Goal: Transaction & Acquisition: Purchase product/service

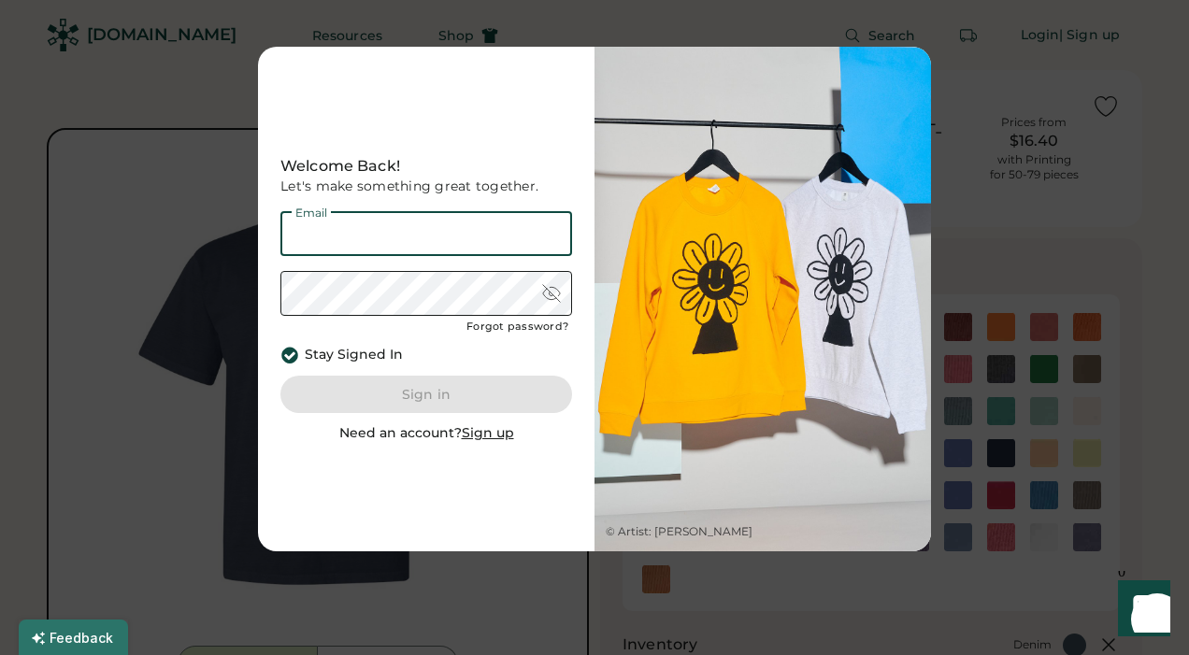
click at [405, 244] on input "email" at bounding box center [426, 233] width 292 height 45
type input "**********"
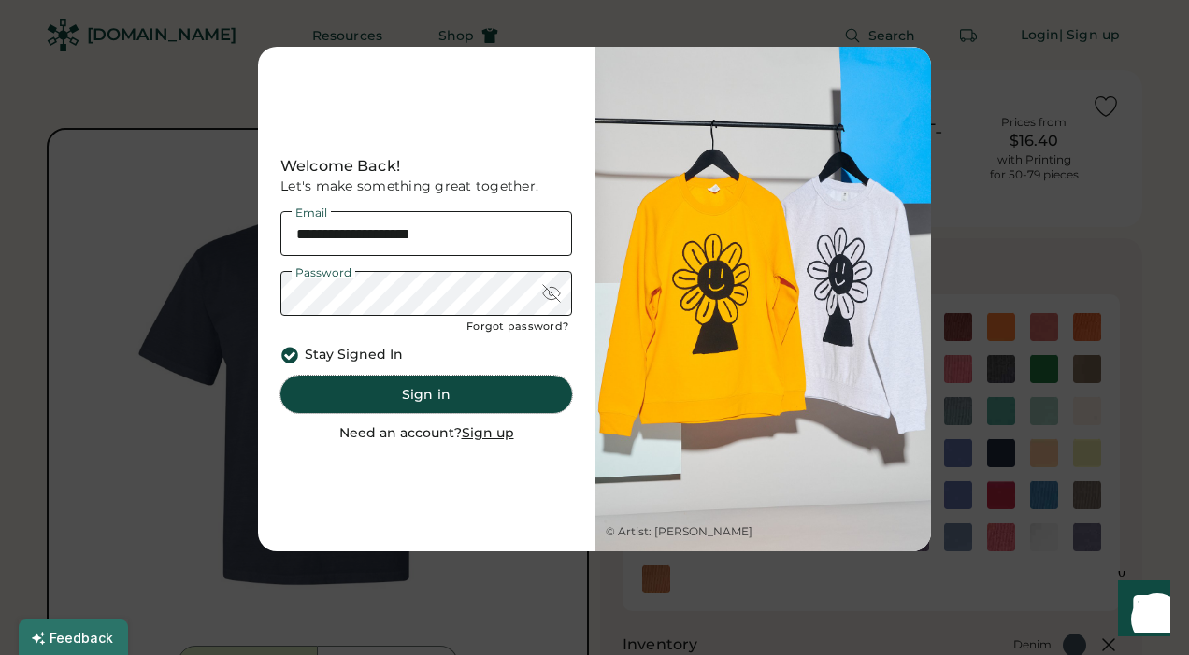
click at [441, 392] on button "Sign in" at bounding box center [426, 394] width 292 height 37
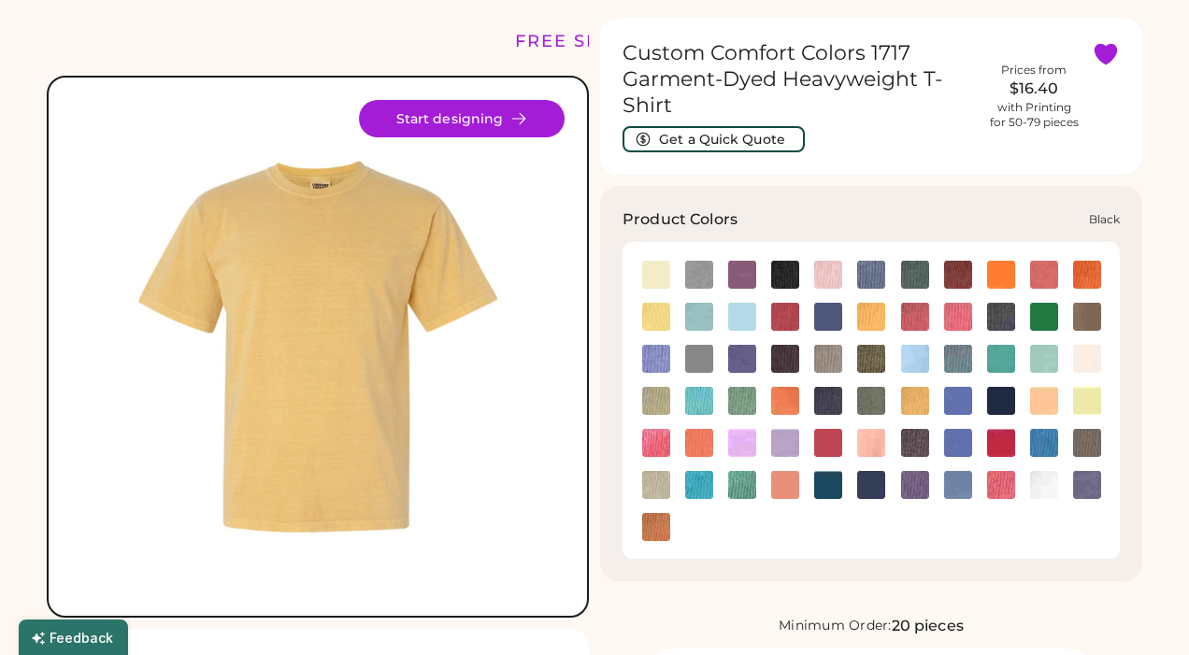
click at [781, 282] on img at bounding box center [785, 275] width 28 height 28
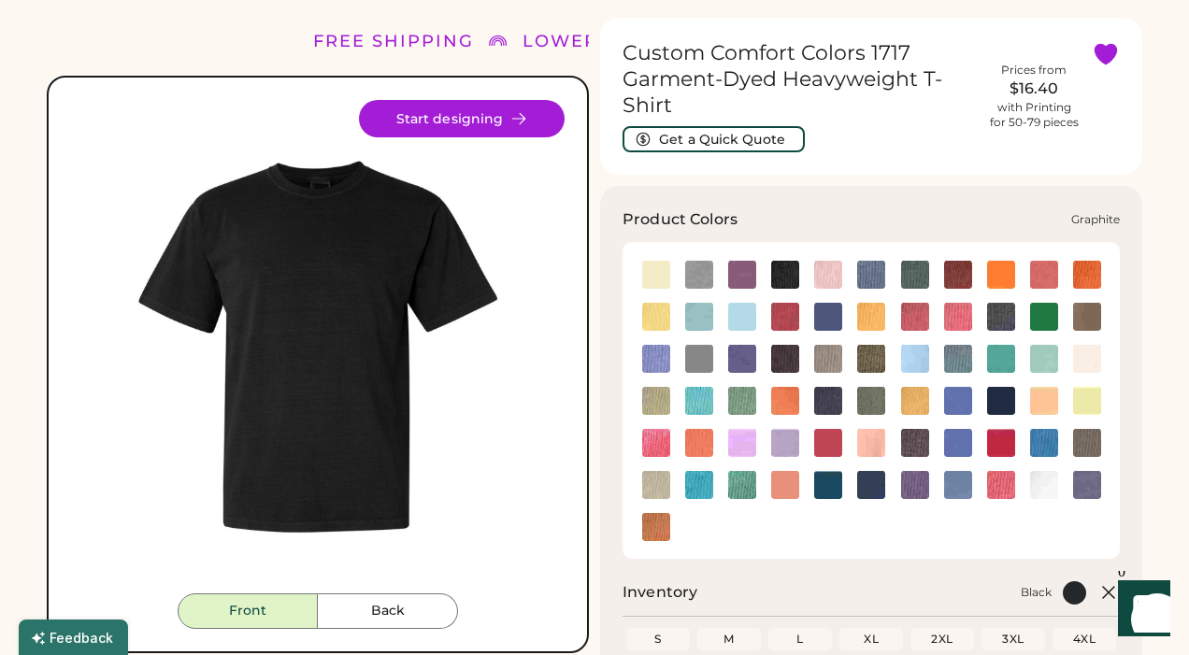
click at [776, 361] on img at bounding box center [785, 359] width 28 height 28
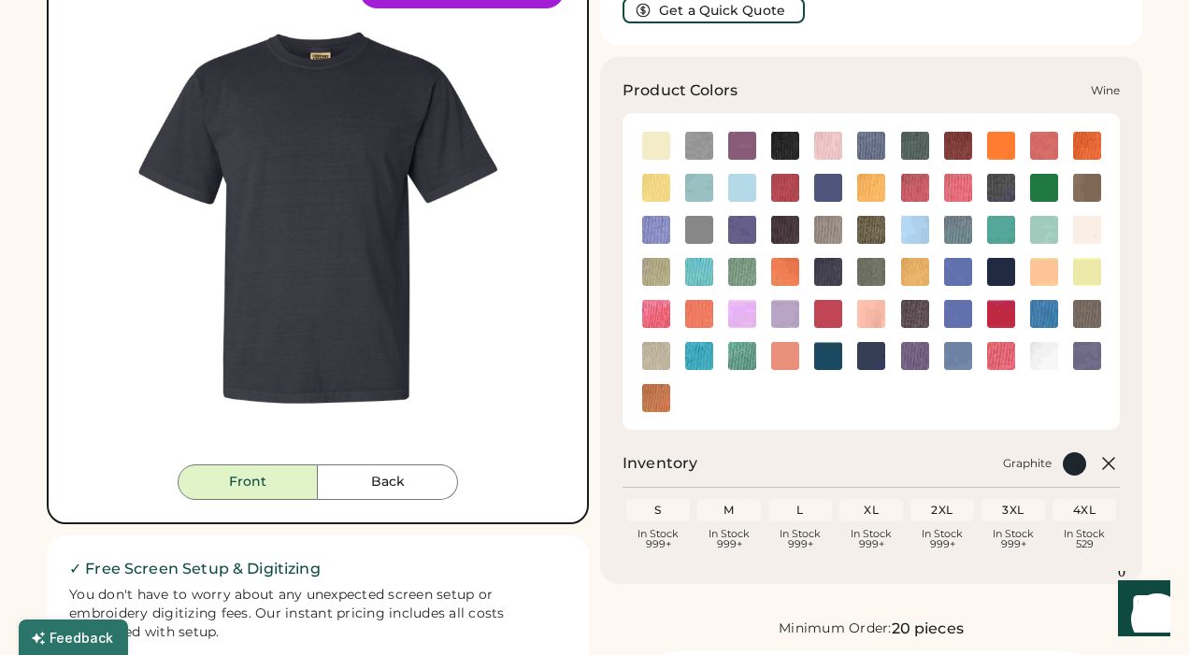
scroll to position [173, 0]
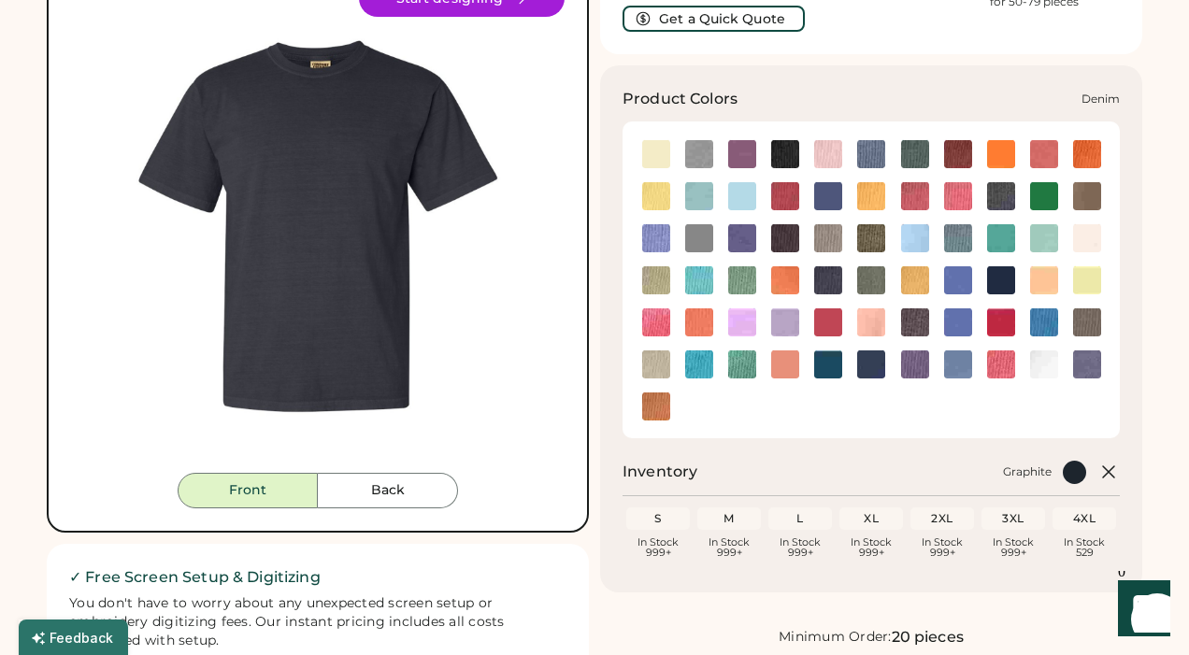
click at [1007, 201] on img at bounding box center [1001, 196] width 28 height 28
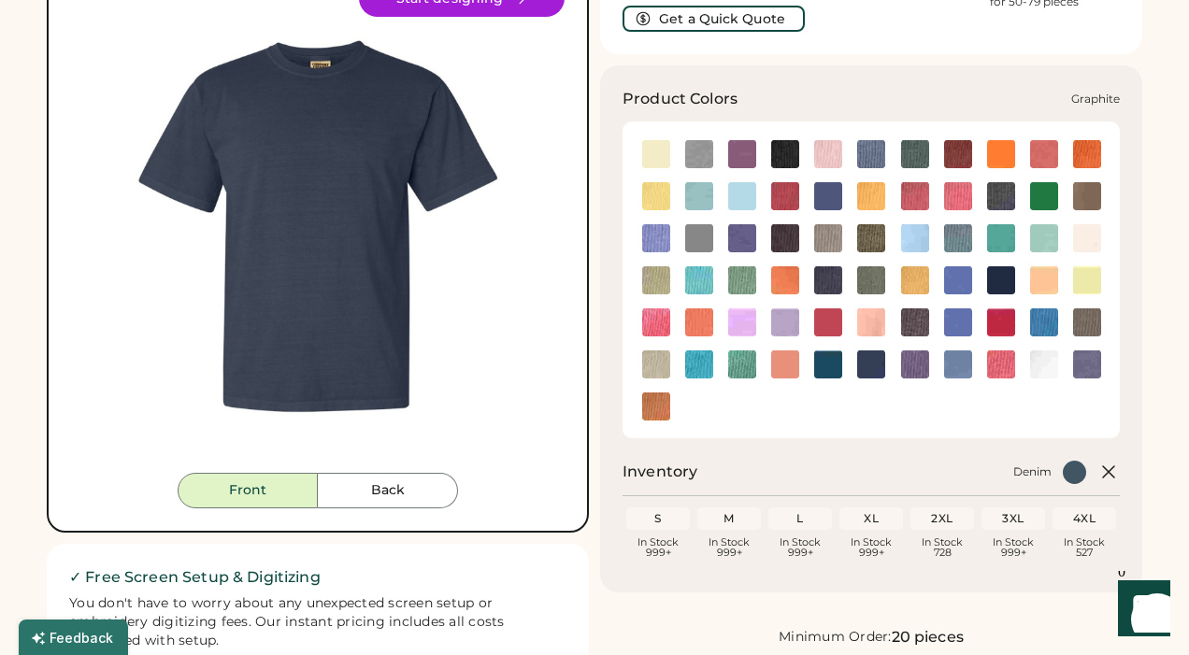
click at [788, 242] on img at bounding box center [785, 238] width 28 height 28
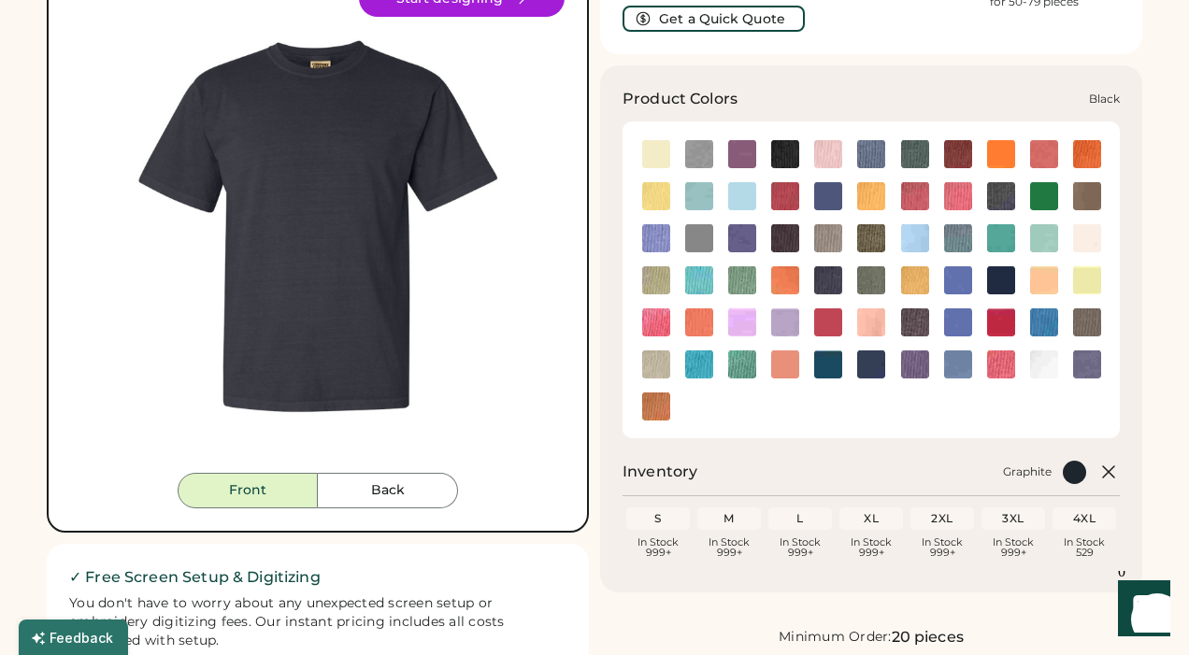
click at [783, 146] on img at bounding box center [785, 154] width 28 height 28
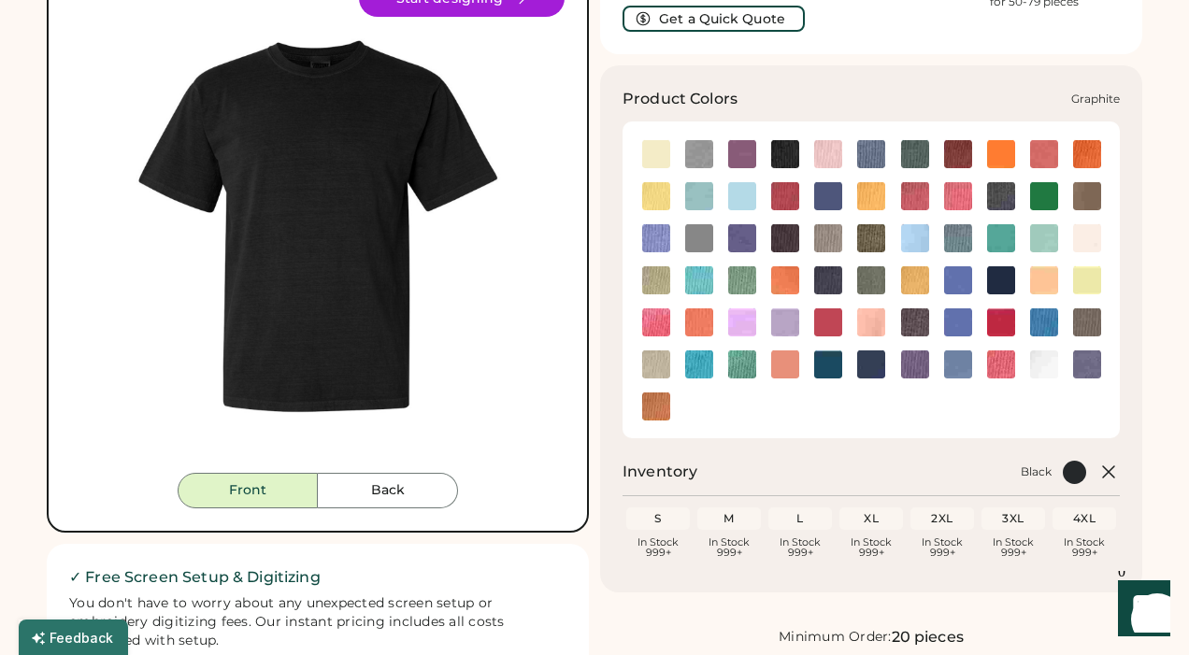
click at [795, 235] on img at bounding box center [785, 238] width 28 height 28
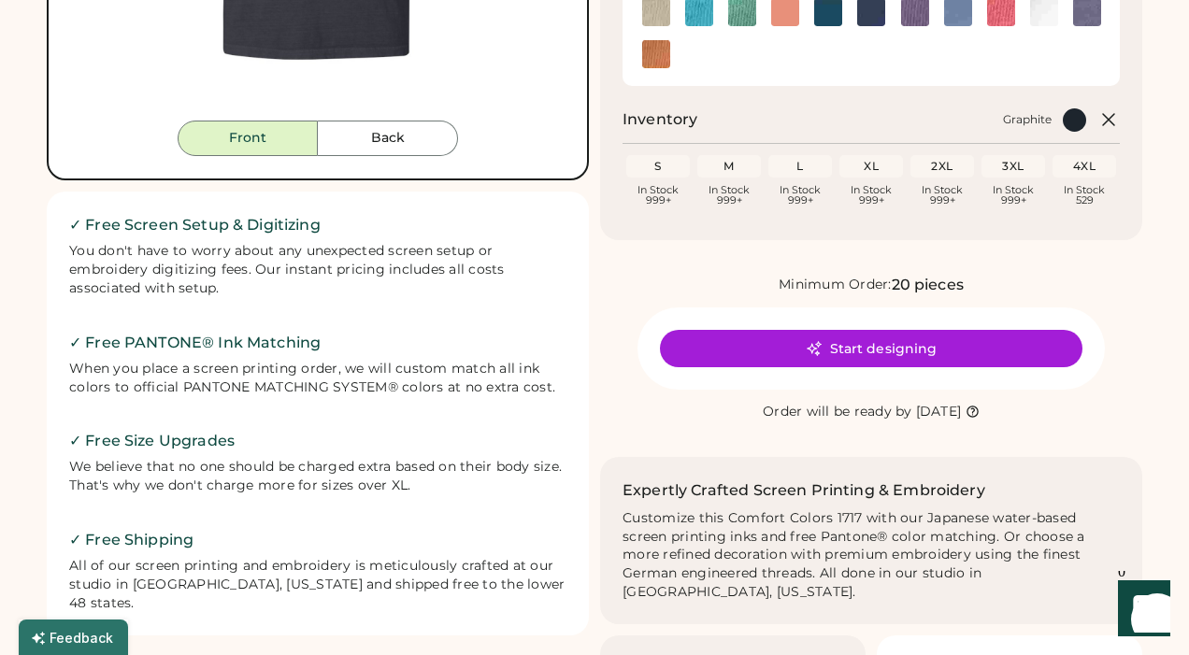
scroll to position [534, 0]
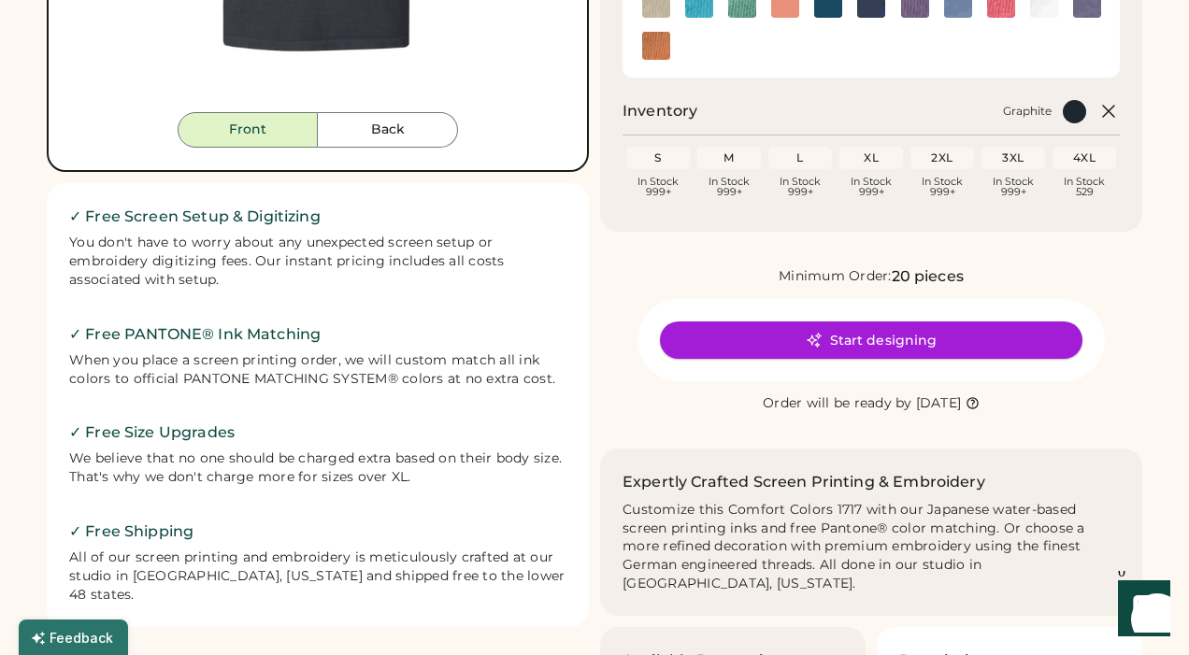
click at [912, 355] on button "Start designing" at bounding box center [871, 340] width 422 height 37
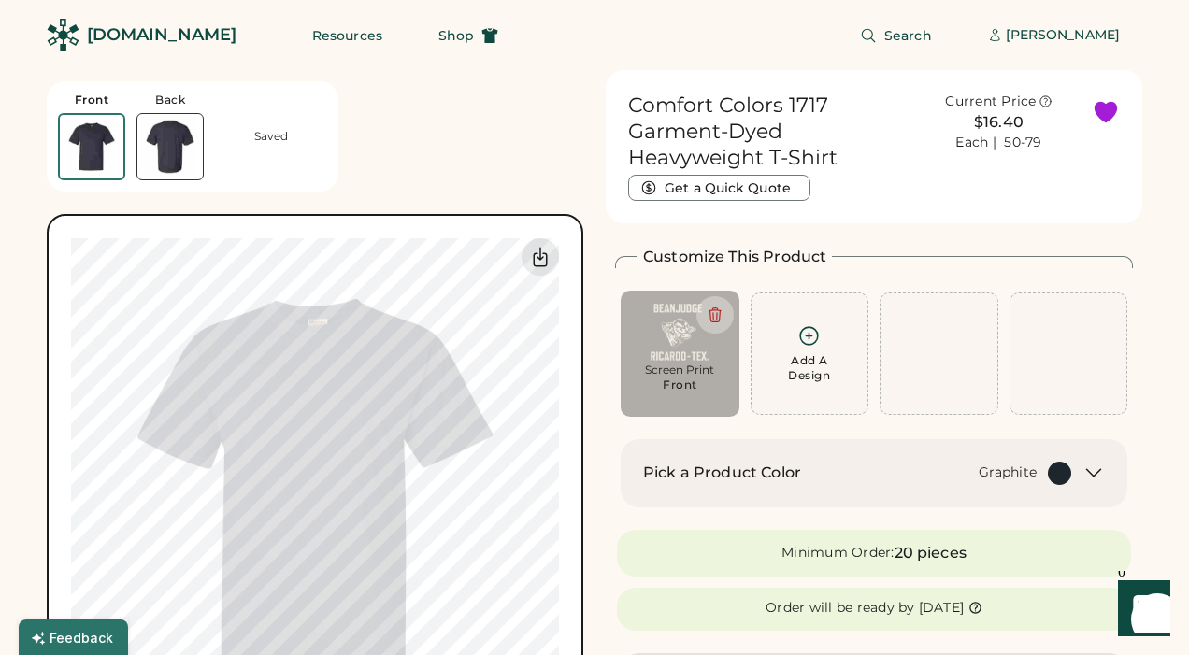
scroll to position [125, 0]
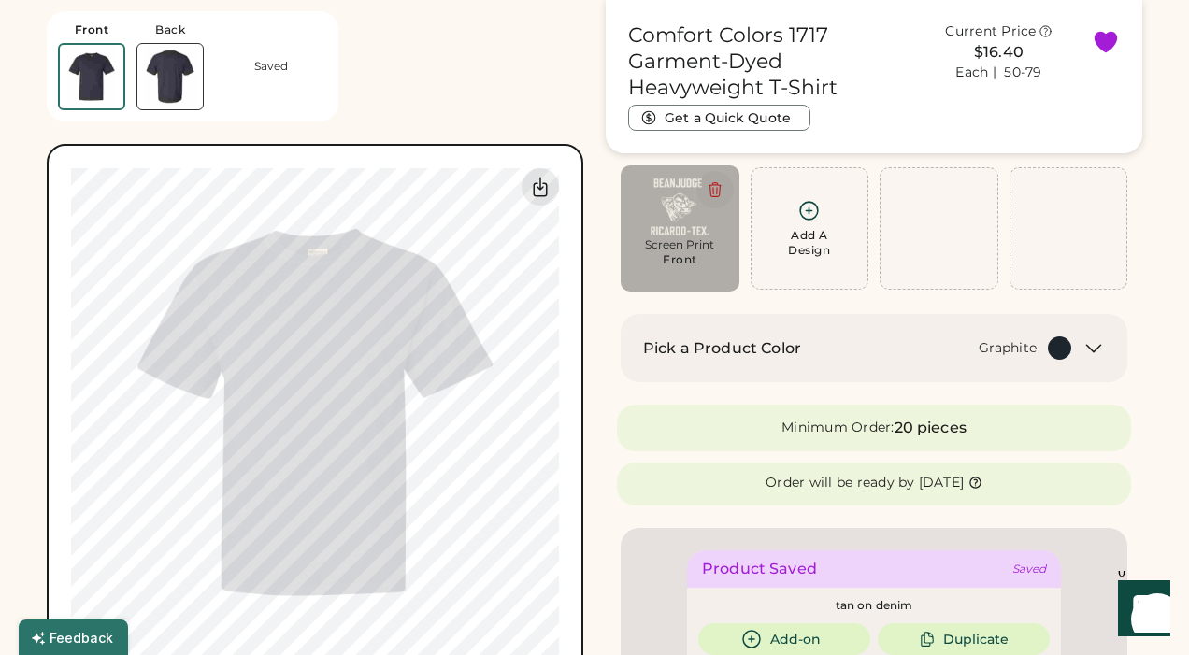
click at [712, 188] on icon at bounding box center [713, 190] width 11 height 14
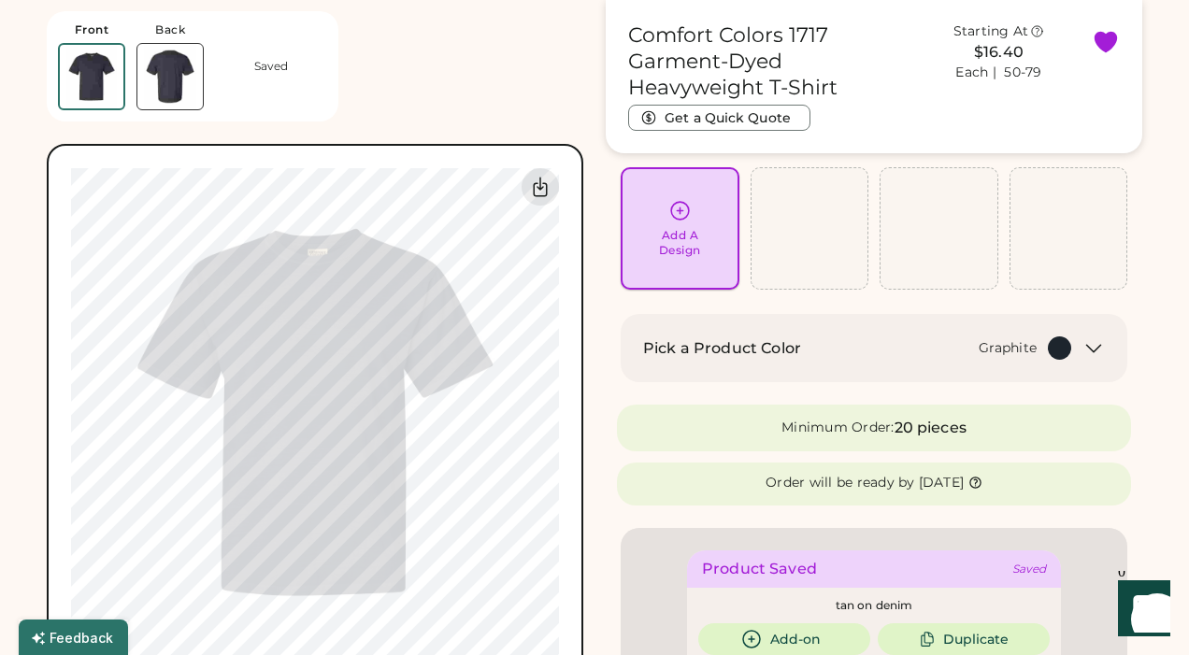
click at [685, 207] on icon at bounding box center [679, 210] width 23 height 23
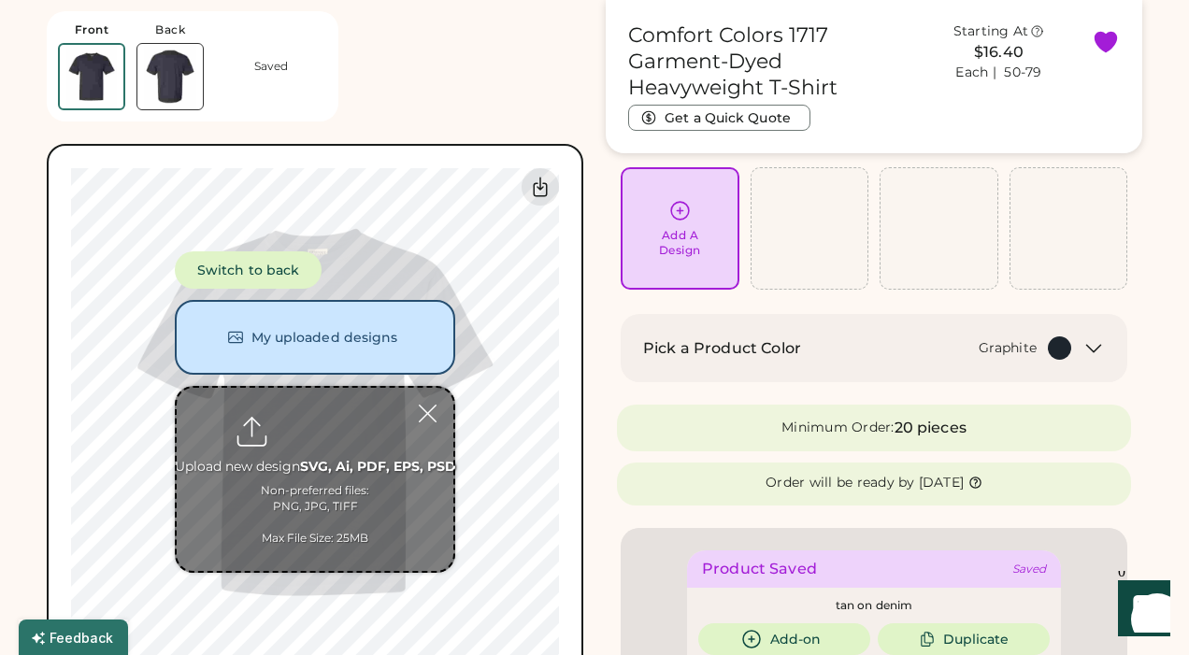
click at [333, 436] on input "file" at bounding box center [315, 479] width 277 height 183
type input "**********"
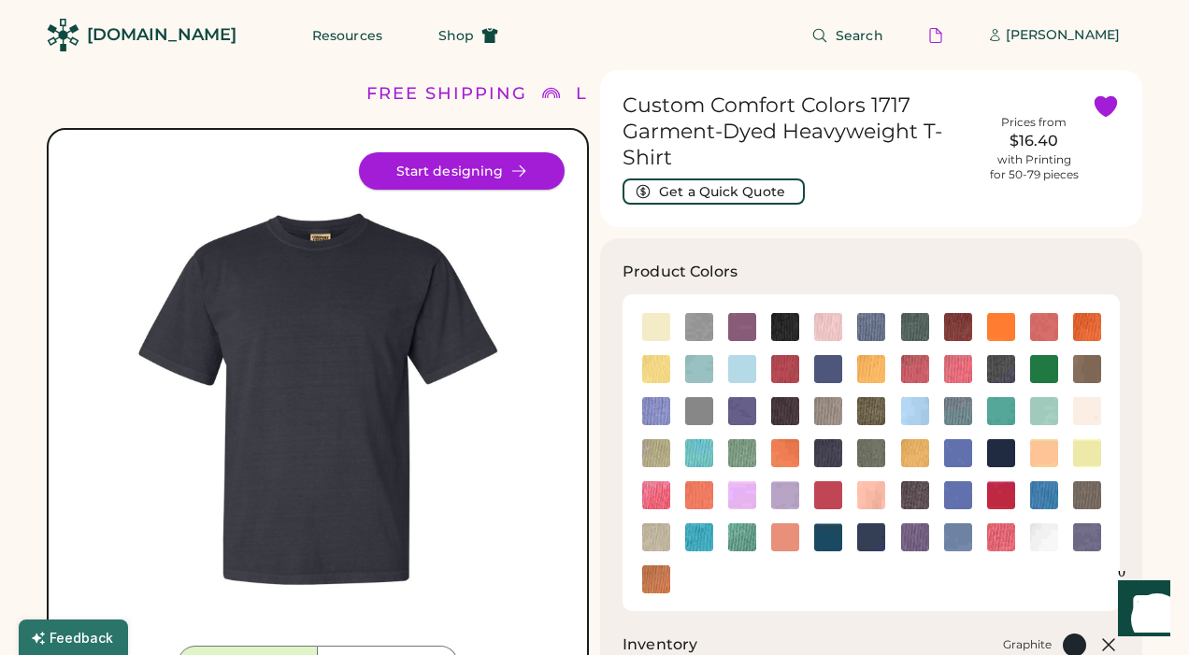
click at [520, 175] on icon at bounding box center [519, 170] width 13 height 10
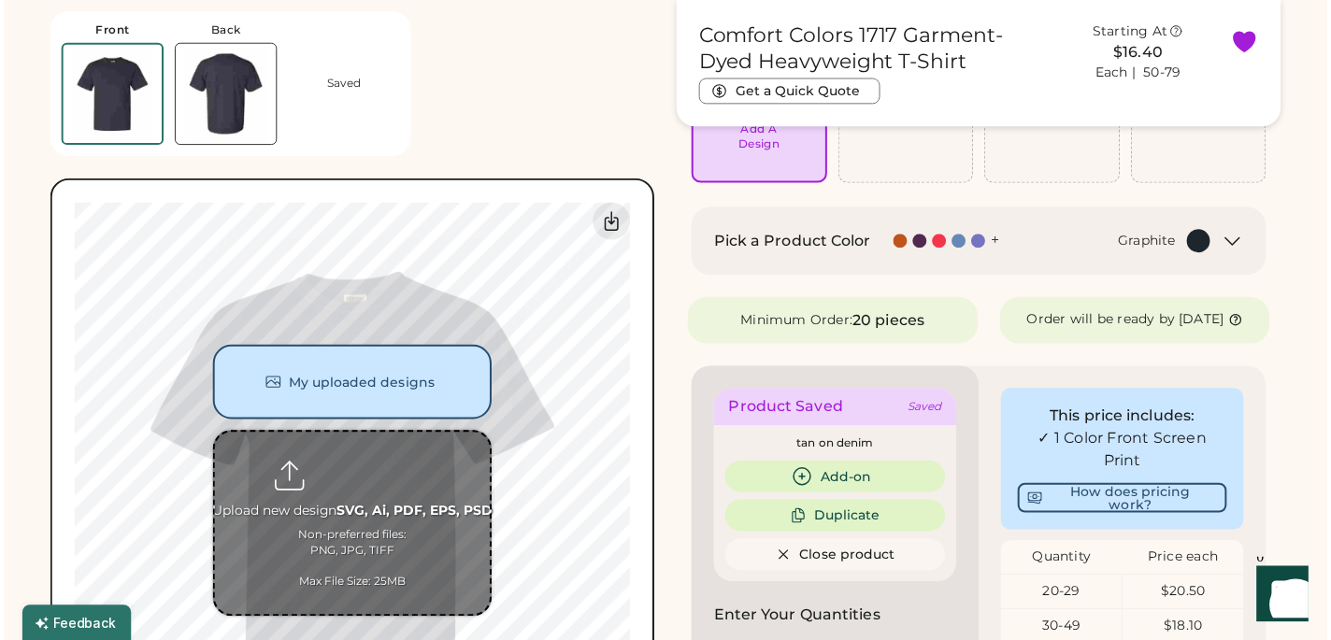
scroll to position [210, 0]
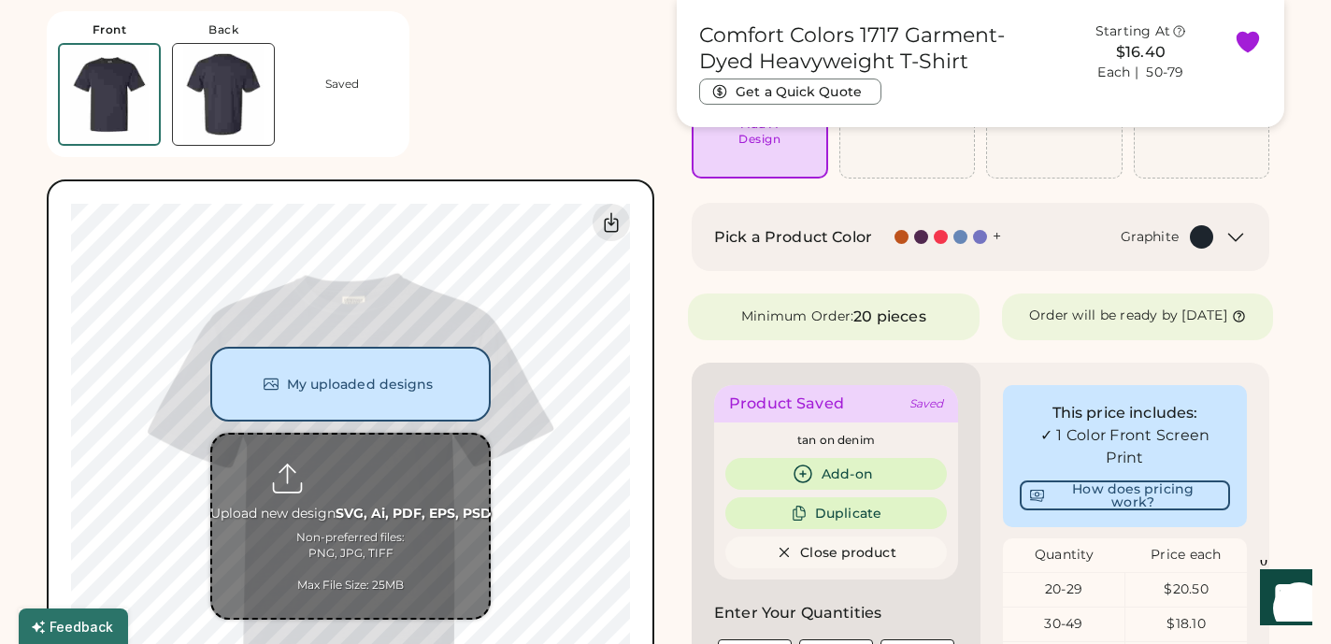
click at [379, 519] on input "file" at bounding box center [350, 526] width 277 height 183
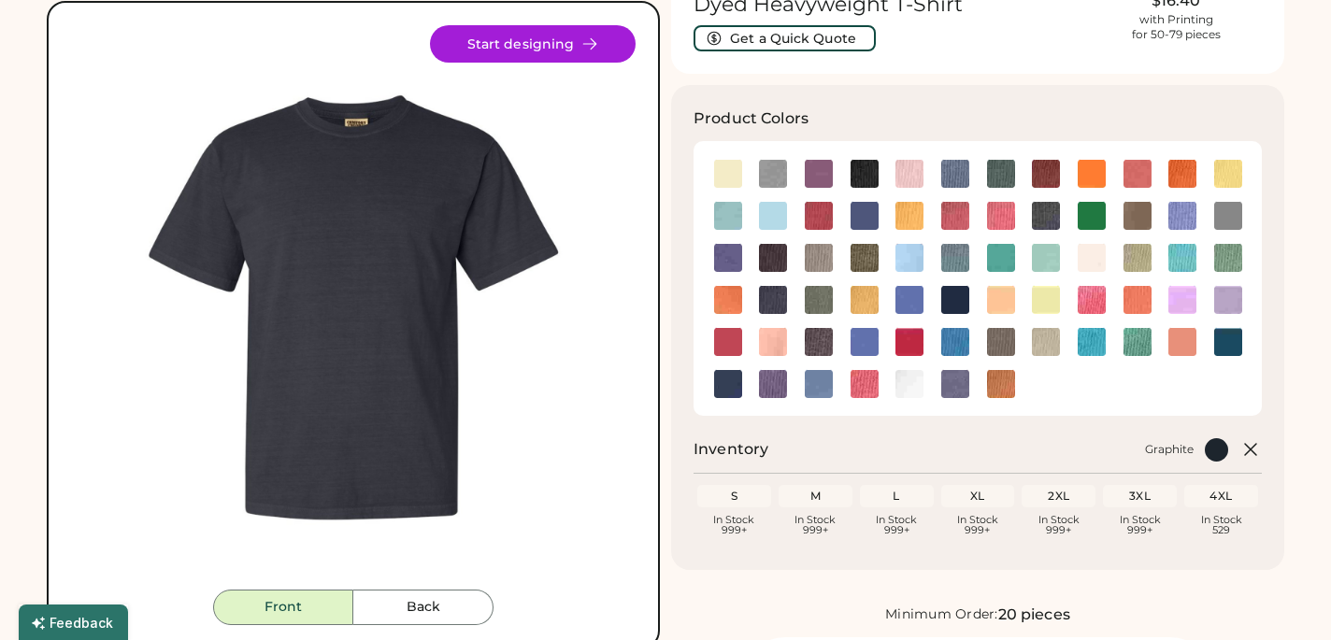
scroll to position [146, 0]
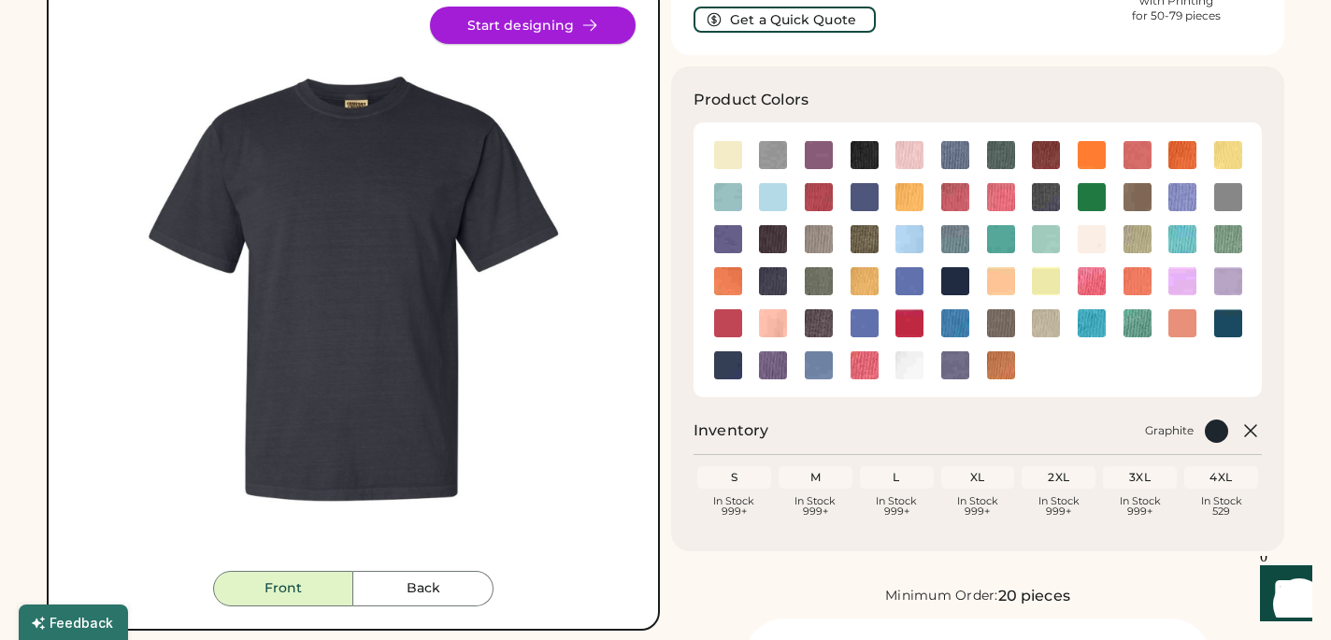
click at [516, 25] on button "Start designing" at bounding box center [533, 25] width 206 height 37
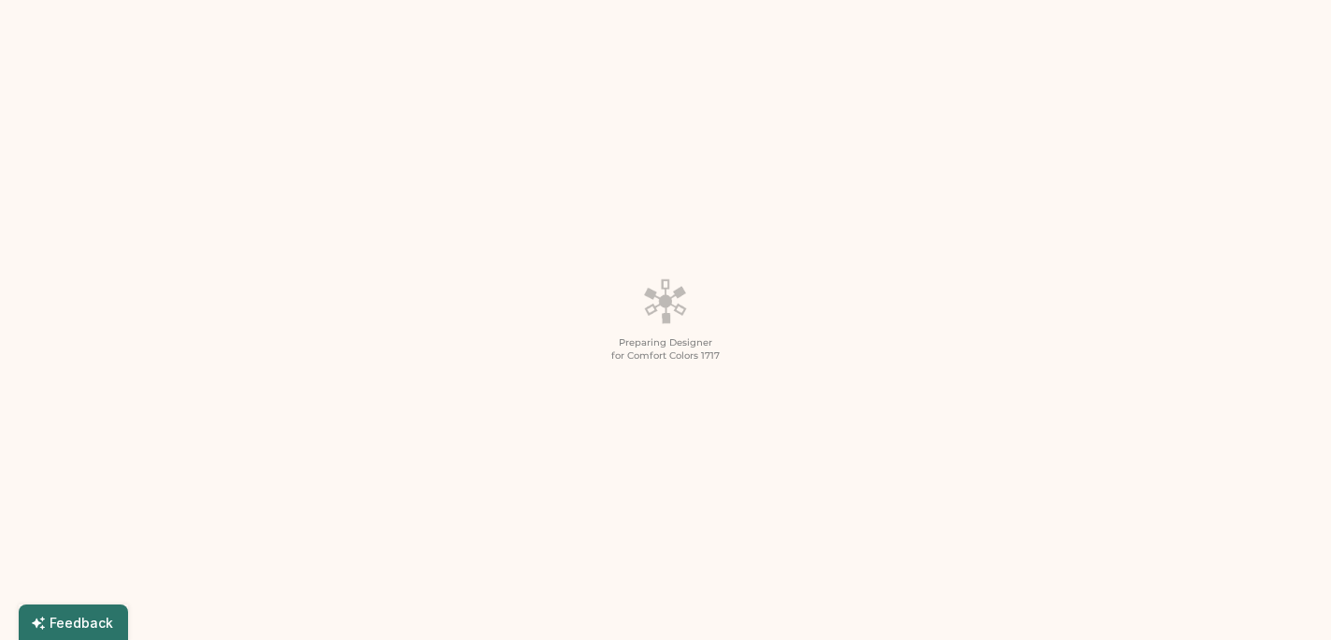
scroll to position [81, 0]
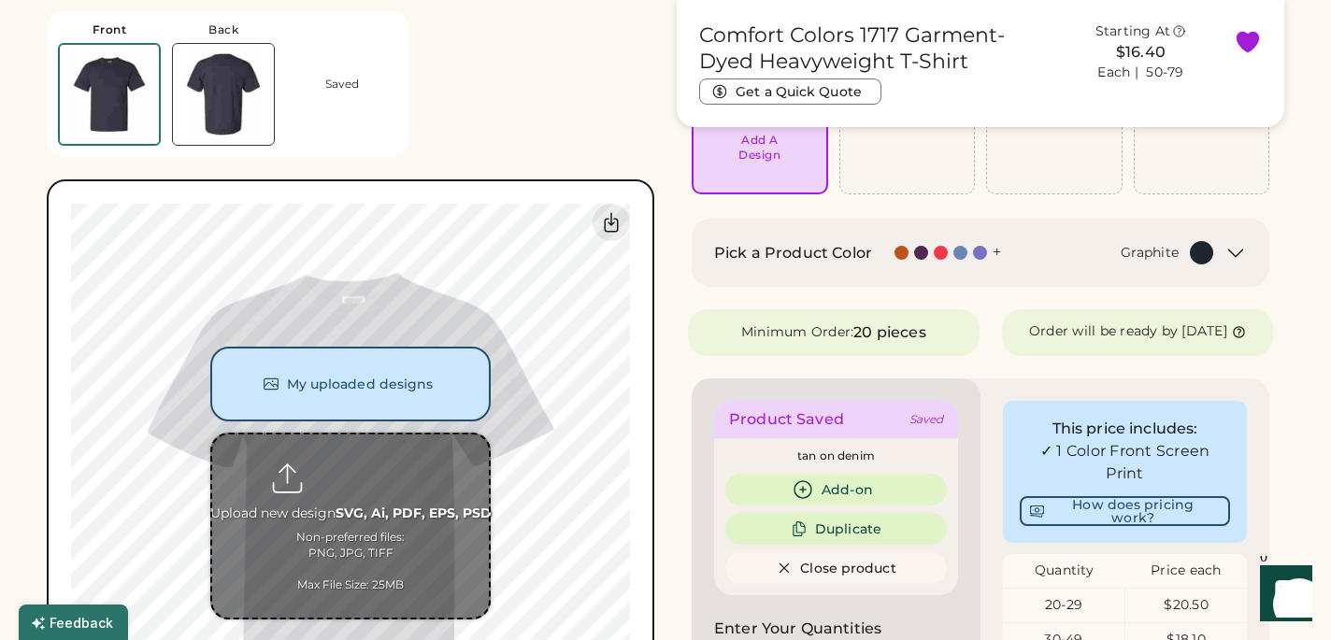
scroll to position [216, 0]
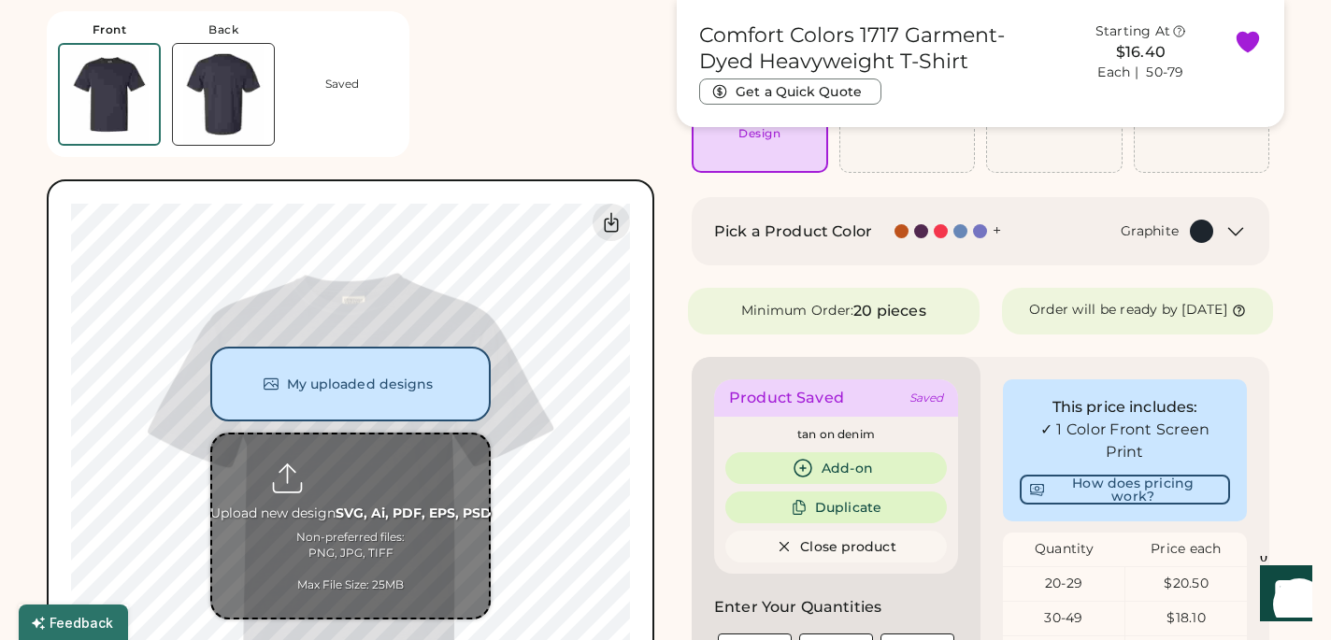
click at [366, 488] on input "file" at bounding box center [350, 526] width 277 height 183
